Goal: Find contact information: Find contact information

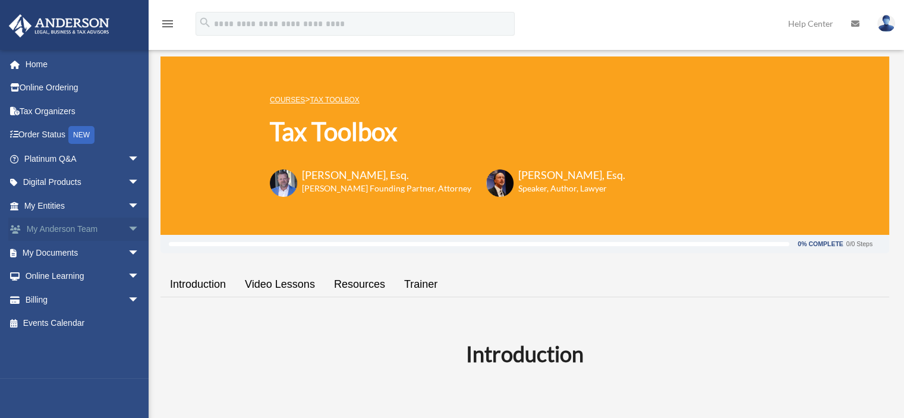
click at [128, 230] on span "arrow_drop_down" at bounding box center [140, 229] width 24 height 24
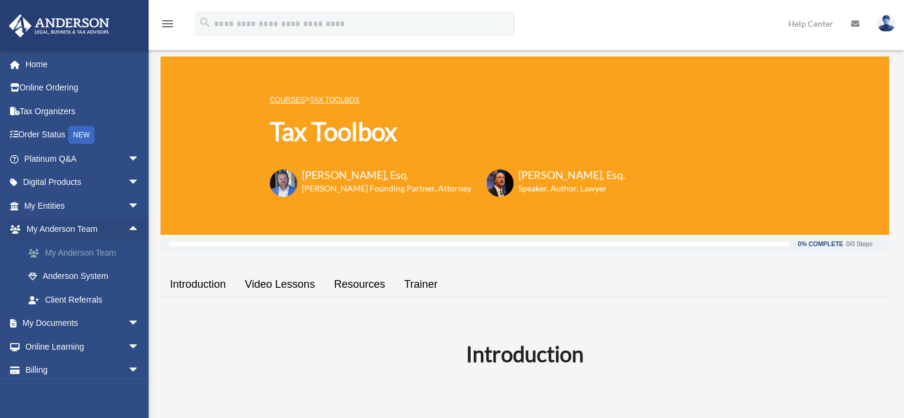
click at [105, 253] on link "My Anderson Team" at bounding box center [87, 253] width 141 height 24
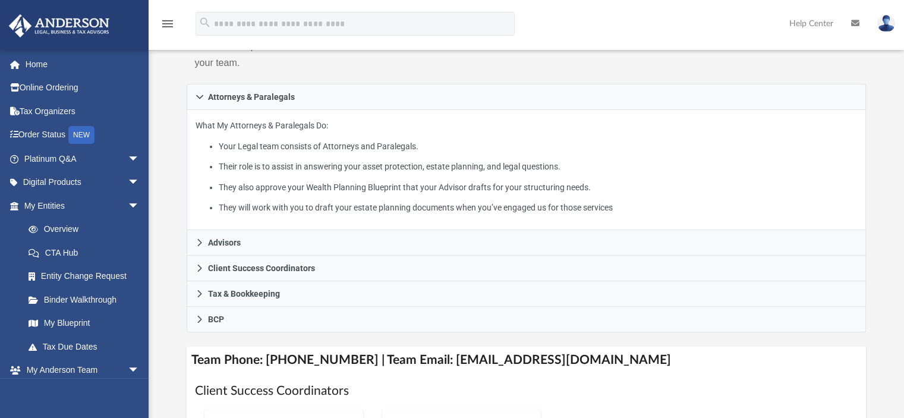
scroll to position [171, 0]
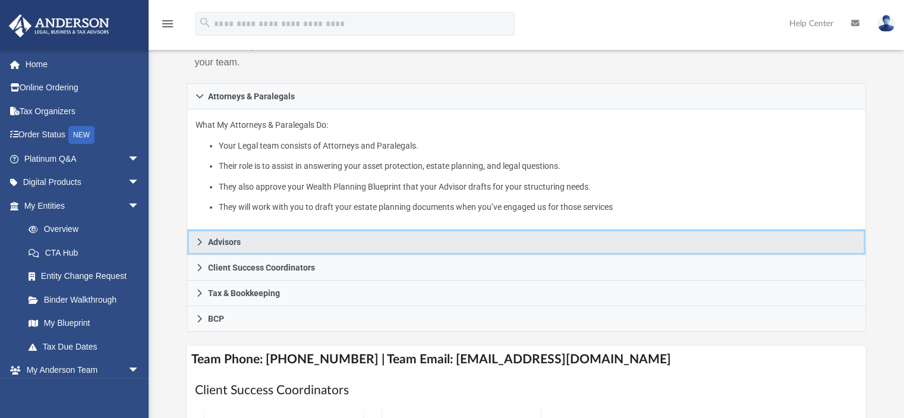
click at [198, 243] on icon at bounding box center [199, 242] width 8 height 8
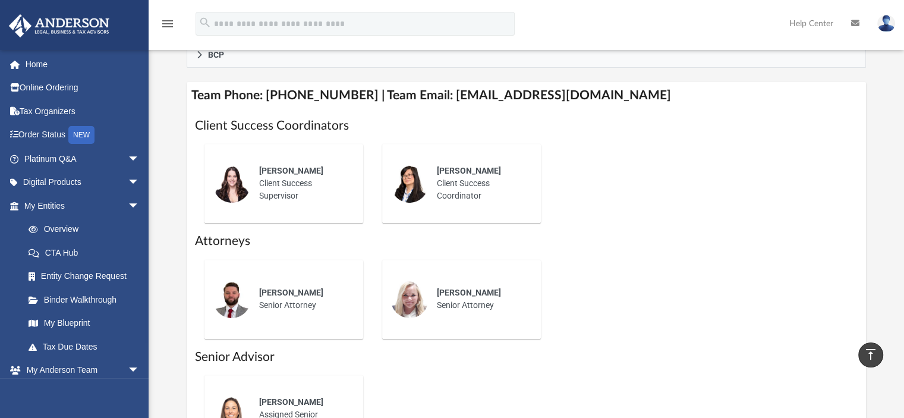
scroll to position [453, 0]
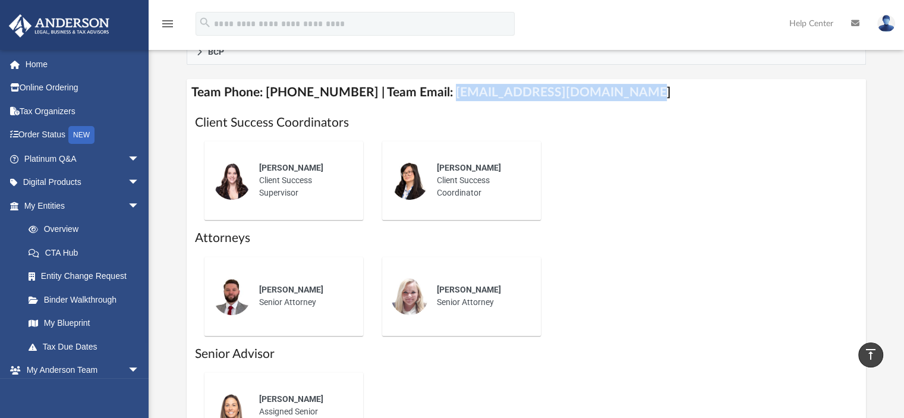
drag, startPoint x: 431, startPoint y: 90, endPoint x: 611, endPoint y: 86, distance: 179.4
click at [611, 86] on h4 "Team Phone: [PHONE_NUMBER] | Team Email: [EMAIL_ADDRESS][DOMAIN_NAME]" at bounding box center [527, 92] width 680 height 27
copy h4 "[EMAIL_ADDRESS][DOMAIN_NAME]"
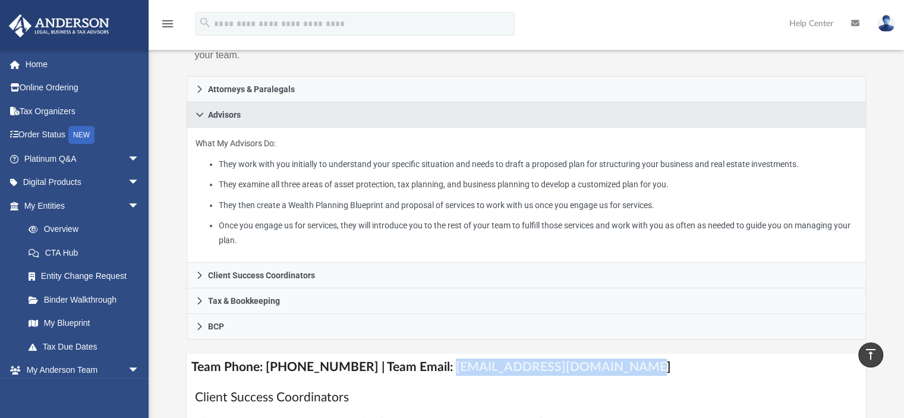
scroll to position [0, 0]
